Goal: Task Accomplishment & Management: Use online tool/utility

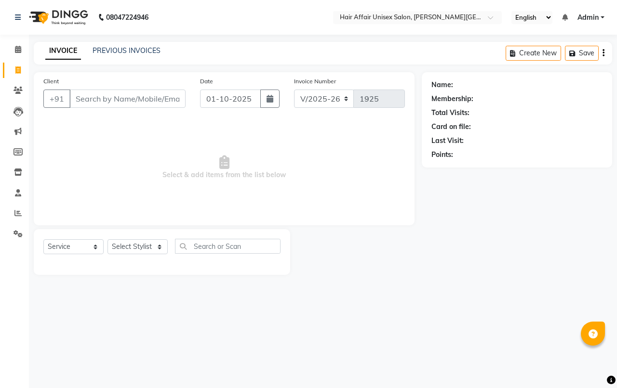
select select "6225"
select select "service"
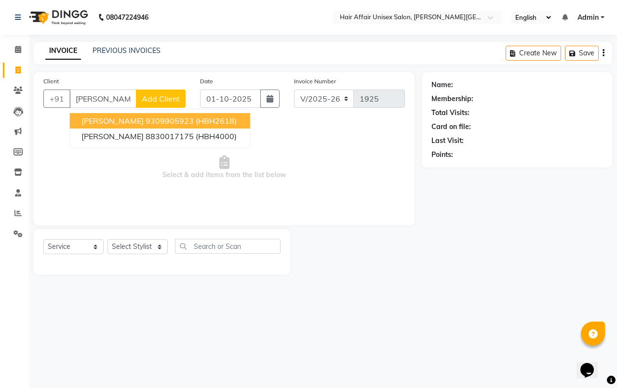
click at [153, 117] on ngb-highlight "9309905923" at bounding box center [170, 121] width 48 height 10
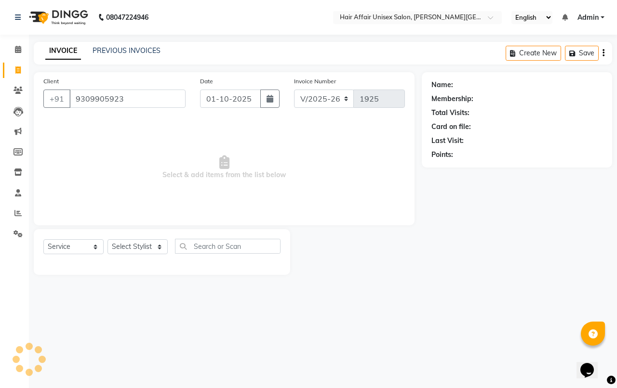
type input "9309905923"
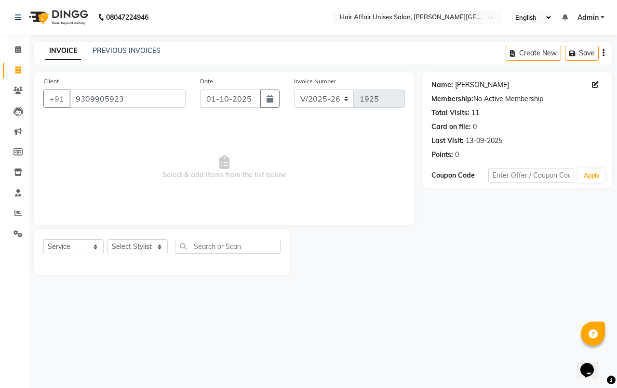
click at [481, 85] on link "[PERSON_NAME]" at bounding box center [482, 85] width 54 height 10
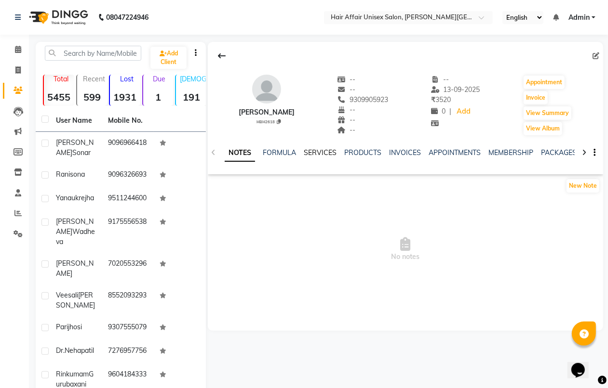
click at [329, 155] on link "SERVICES" at bounding box center [320, 152] width 33 height 9
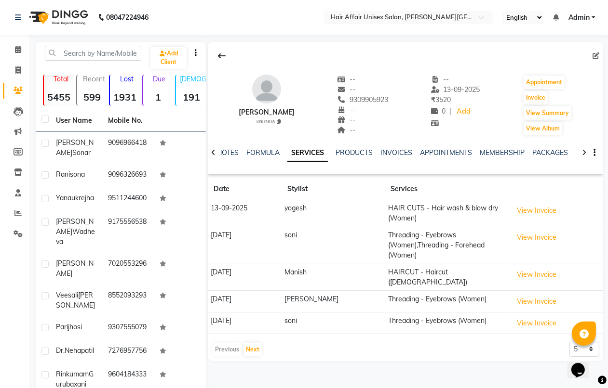
click at [441, 244] on td "Threading - Eyebrows (Women),Threading - Forehead (Women)" at bounding box center [447, 245] width 124 height 37
click at [394, 244] on td "Threading - Eyebrows (Women),Threading - Forehead (Women)" at bounding box center [447, 245] width 124 height 37
click at [395, 243] on td "Threading - Eyebrows (Women),Threading - Forehead (Women)" at bounding box center [447, 245] width 124 height 37
click at [10, 67] on span at bounding box center [18, 70] width 17 height 11
select select "service"
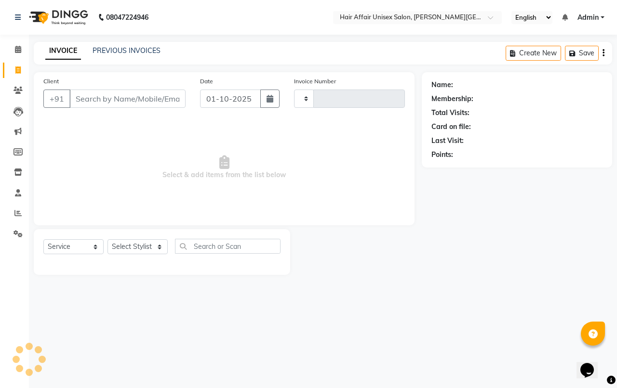
type input "1925"
select select "6225"
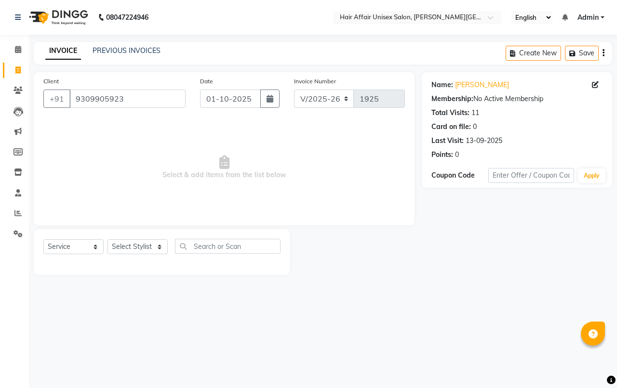
select select "6225"
select select "service"
click at [498, 86] on link "[PERSON_NAME]" at bounding box center [482, 85] width 54 height 10
click at [504, 82] on link "[PERSON_NAME]" at bounding box center [482, 85] width 54 height 10
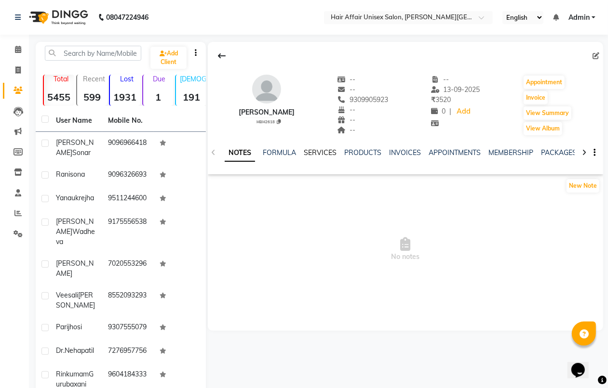
click at [329, 151] on link "SERVICES" at bounding box center [320, 152] width 33 height 9
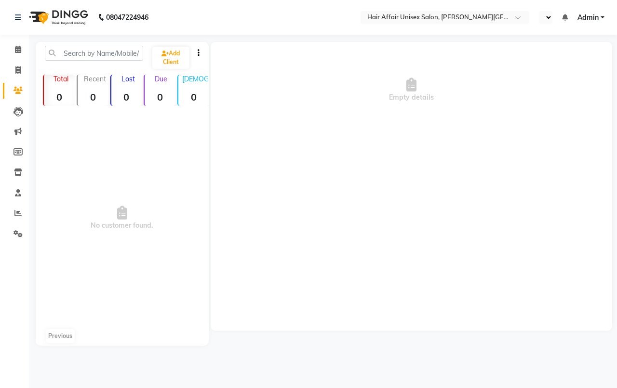
select select "en"
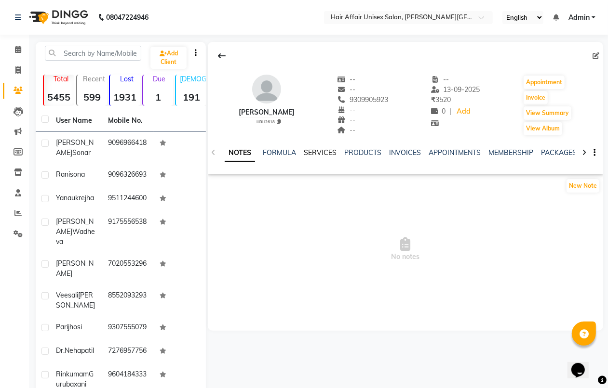
click at [328, 154] on link "SERVICES" at bounding box center [320, 152] width 33 height 9
